Goal: Consume media (video, audio): Consume media (video, audio)

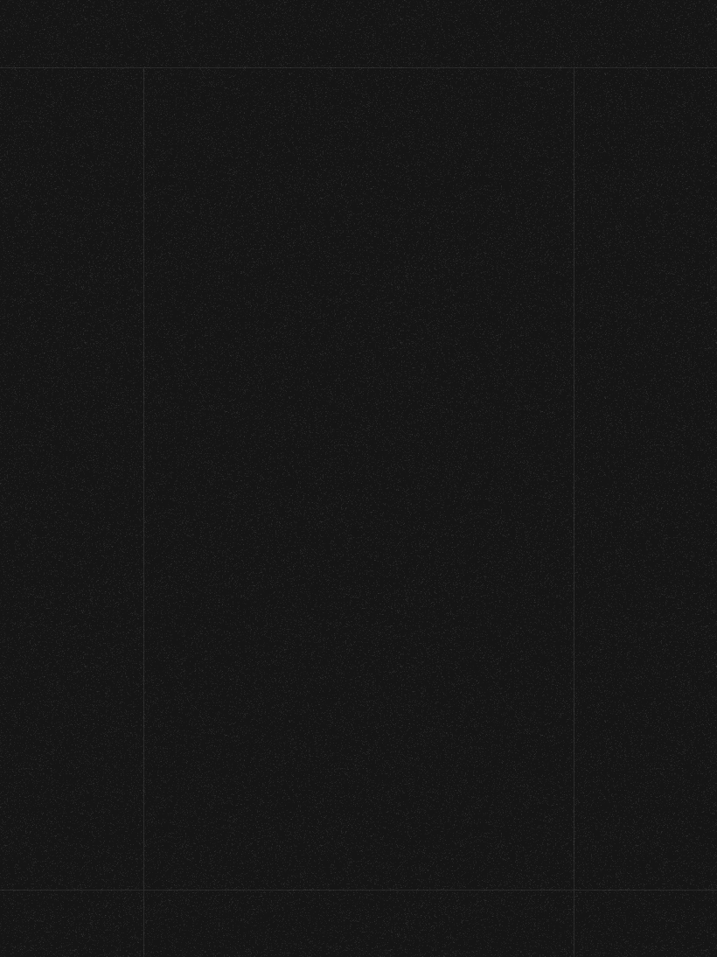
scroll to position [31, 0]
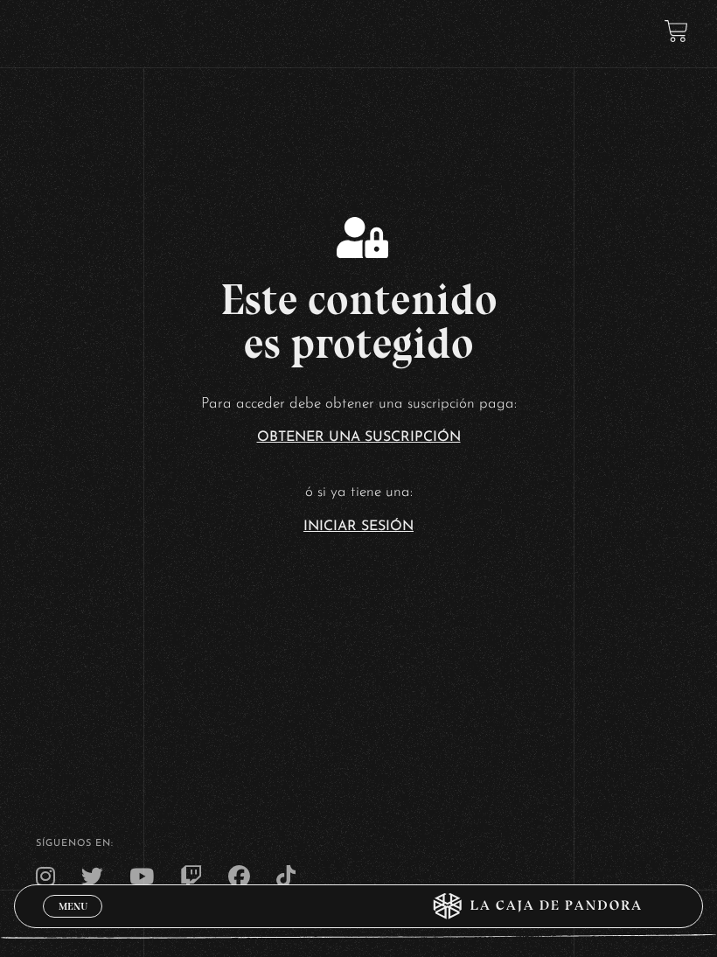
click at [335, 526] on article "Para acceder debe obtener una suscripción paga: Obtener una suscripción ó si ya…" at bounding box center [358, 462] width 717 height 143
click at [317, 534] on link "Iniciar Sesión" at bounding box center [359, 527] width 110 height 14
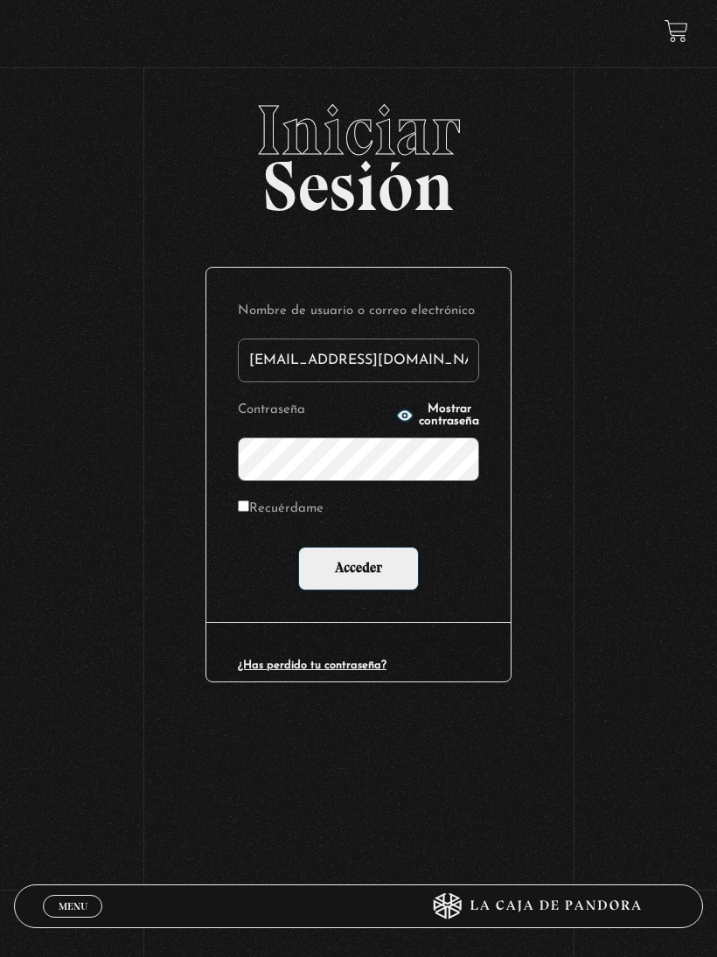
type input "valo2794@gmail.com"
click at [359, 569] on input "Acceder" at bounding box center [358, 569] width 121 height 44
click at [340, 579] on input "Acceder" at bounding box center [358, 569] width 121 height 44
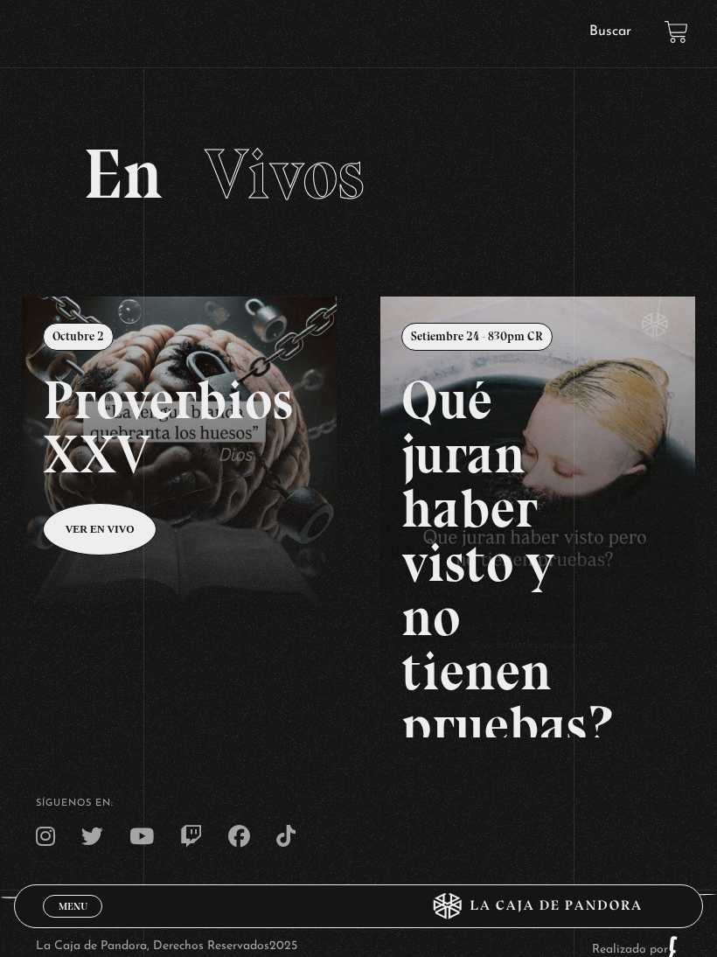
click at [616, 29] on link "Buscar" at bounding box center [611, 31] width 42 height 14
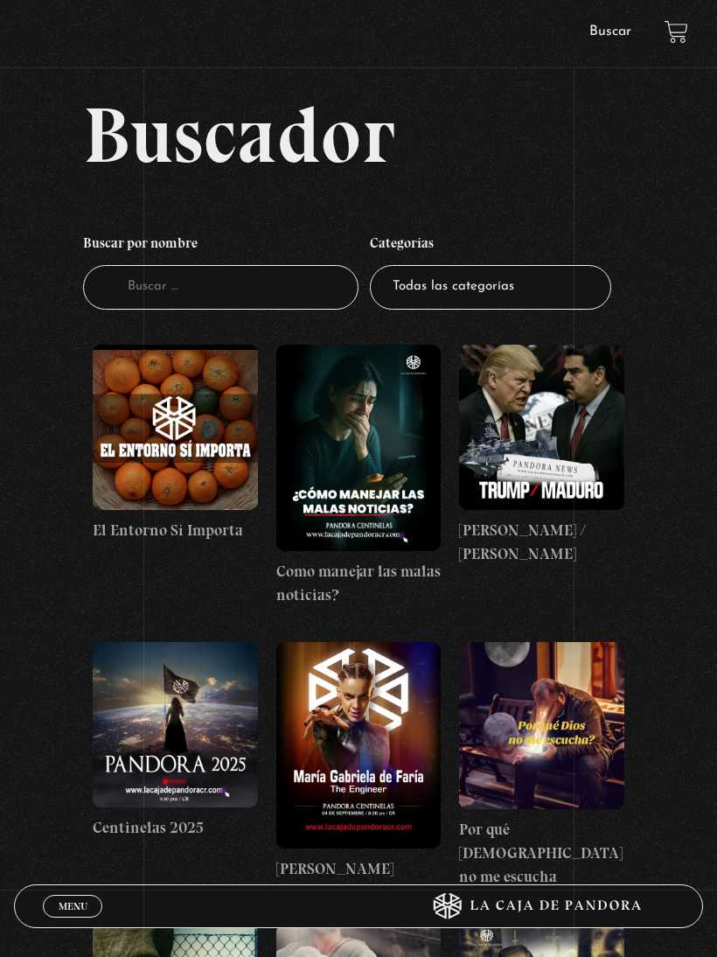
click at [536, 294] on select "Todas las categorías 11:11 Humanitario (1) Amo los [DATE] (4) Análisis de serie…" at bounding box center [490, 287] width 241 height 45
select select "series-y-peliculas"
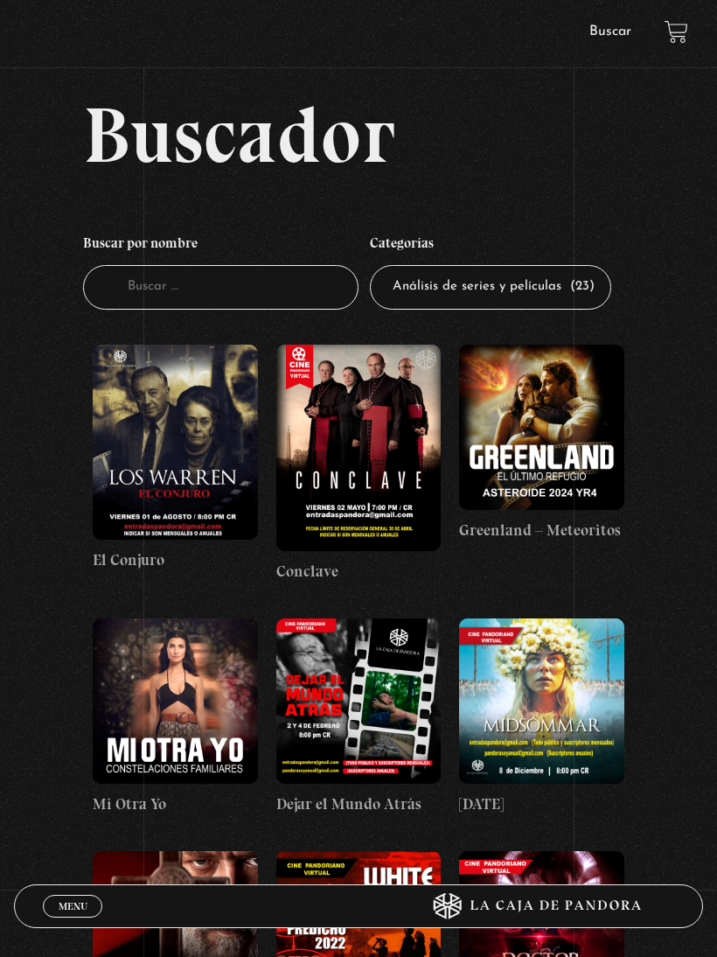
click at [562, 437] on figure at bounding box center [541, 427] width 165 height 165
